Goal: Navigation & Orientation: Find specific page/section

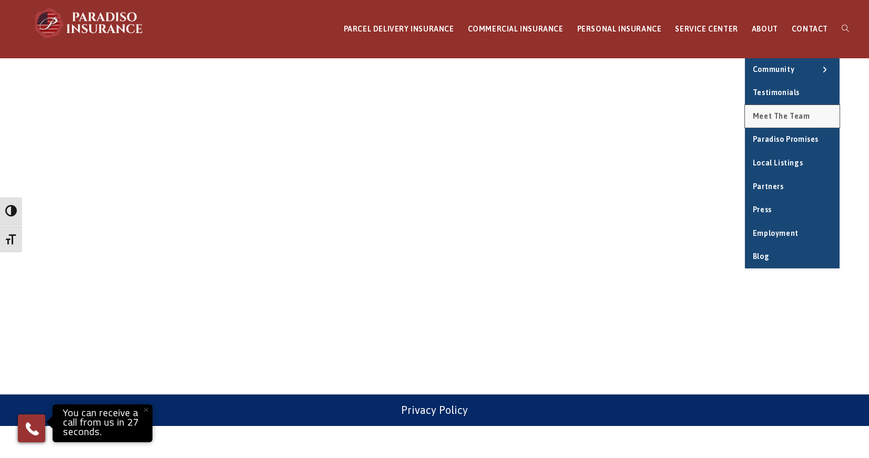
click at [759, 115] on span "Meet the Team" at bounding box center [781, 116] width 57 height 8
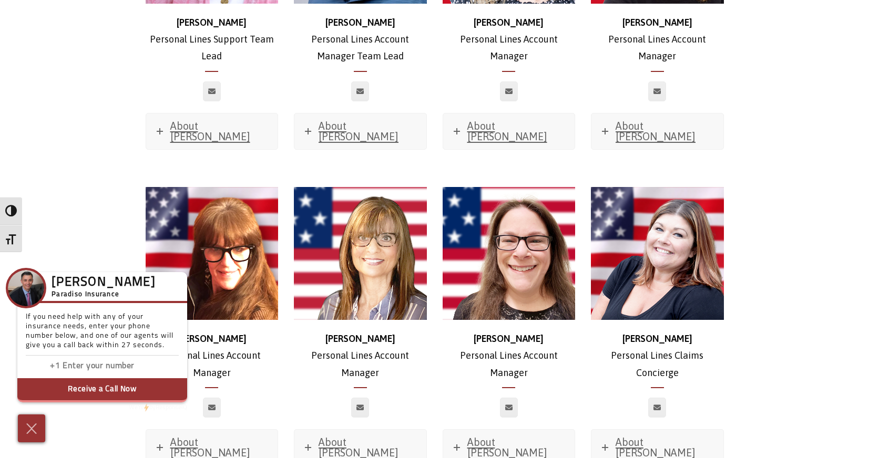
scroll to position [3456, 0]
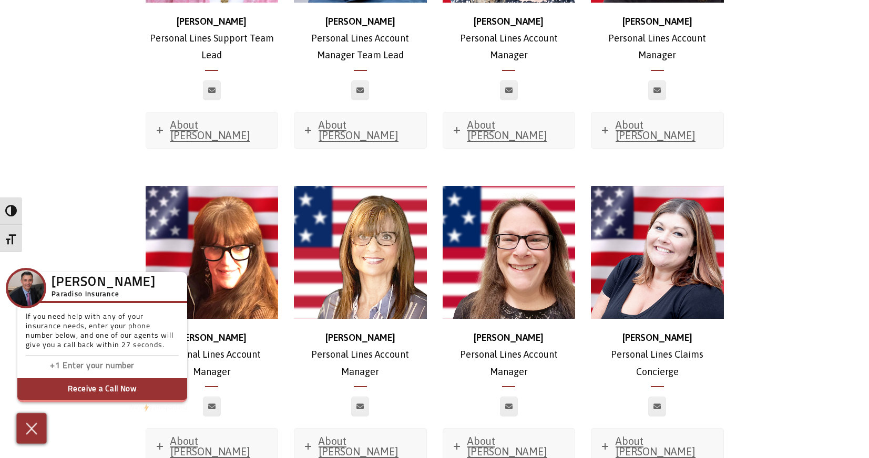
click at [30, 433] on img at bounding box center [31, 428] width 17 height 18
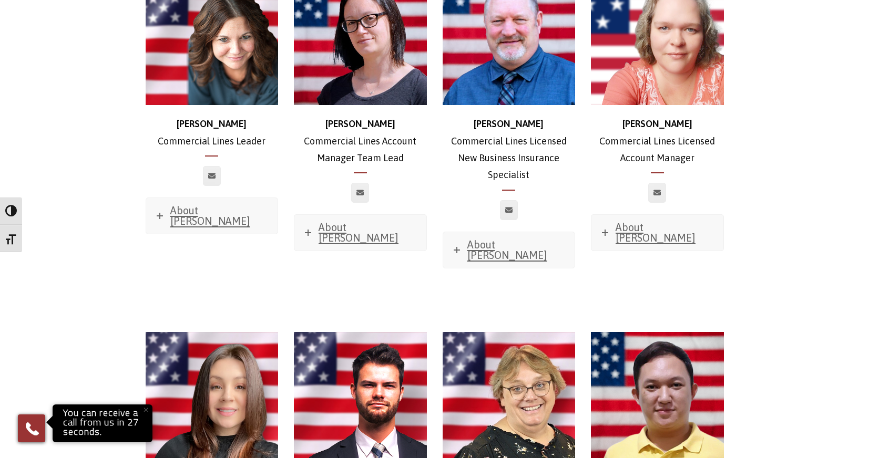
scroll to position [0, 0]
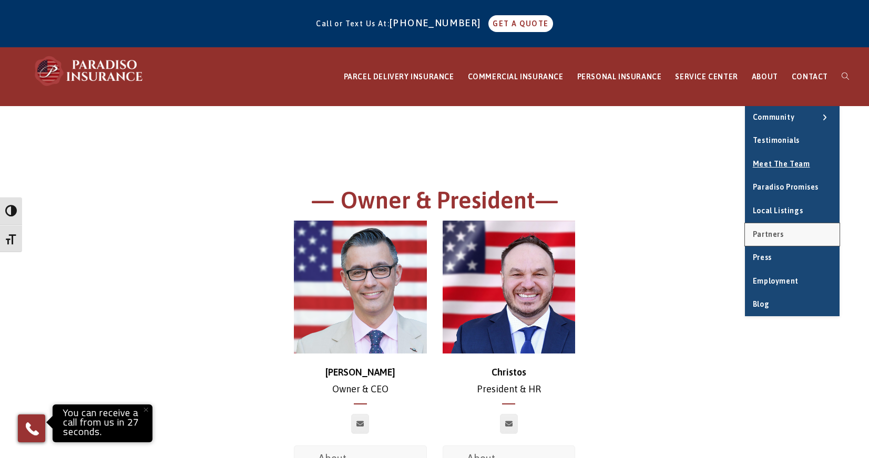
click at [762, 233] on span "Partners" at bounding box center [768, 234] width 31 height 8
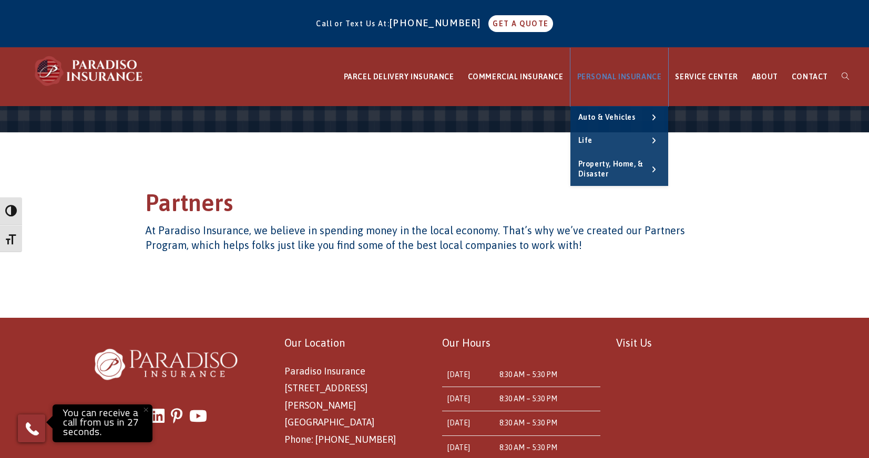
click at [619, 80] on span "PERSONAL INSURANCE" at bounding box center [619, 77] width 85 height 8
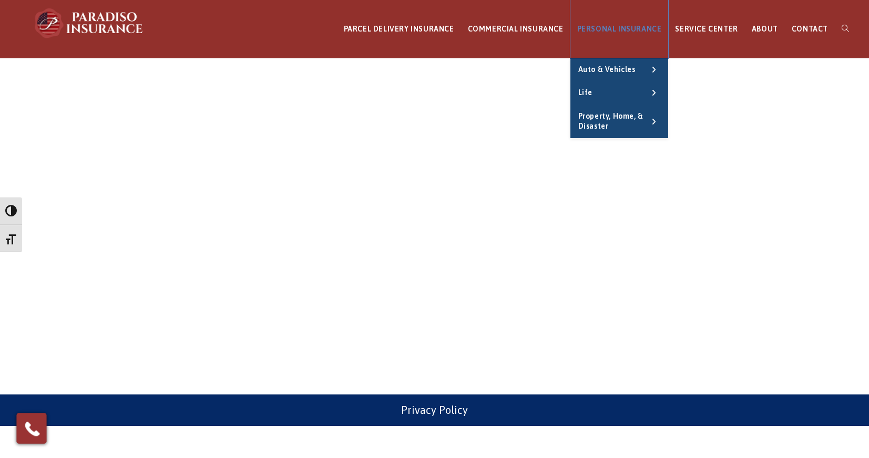
click at [595, 28] on span "PERSONAL INSURANCE" at bounding box center [619, 29] width 85 height 8
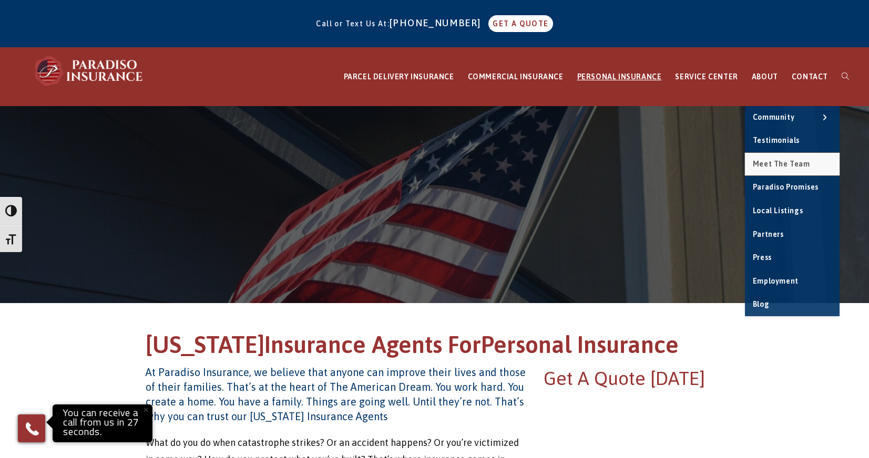
click at [763, 164] on span "Meet the Team" at bounding box center [781, 164] width 57 height 8
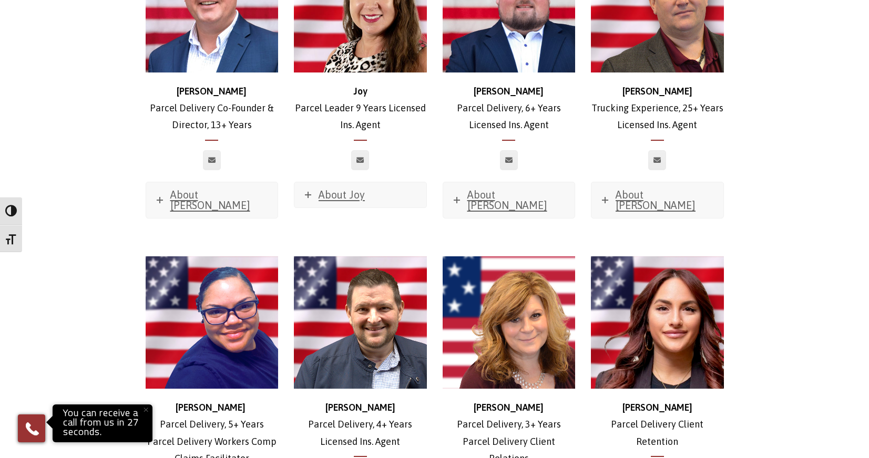
scroll to position [1622, 0]
